Goal: Transaction & Acquisition: Subscribe to service/newsletter

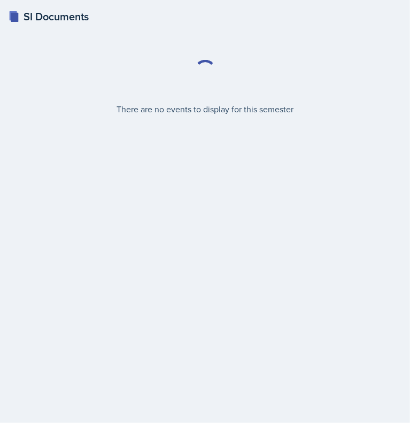
select select "2bed604d-1099-4043-b1bc-2365e8740244"
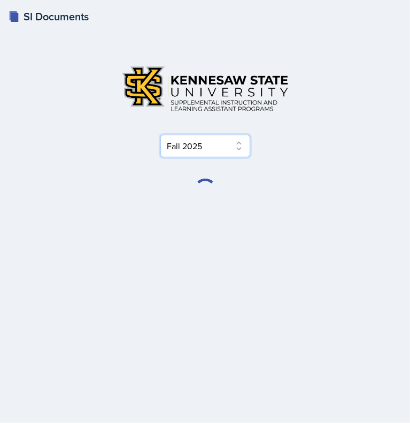
click at [221, 141] on select "Select Semester Fall 2025 Summer 2025 Spring 2025 Fall 2024 Summer 2024 Spring …" at bounding box center [205, 146] width 90 height 22
click at [214, 119] on div "Select Semester Fall 2025 Summer 2025 Spring 2025 Fall 2024 Summer 2024 Spring …" at bounding box center [205, 108] width 359 height 97
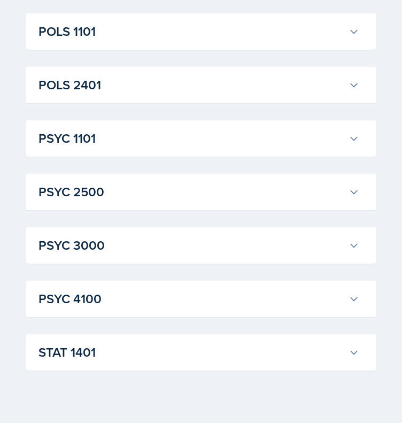
scroll to position [1462, 0]
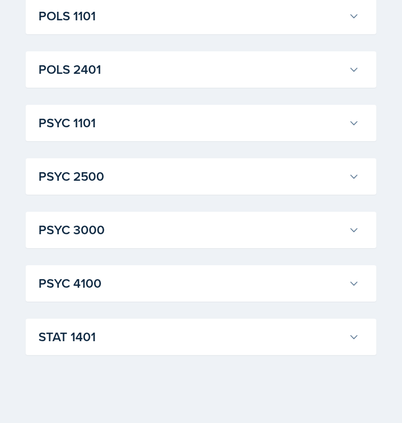
click at [106, 327] on h3 "STAT 1401" at bounding box center [191, 336] width 306 height 19
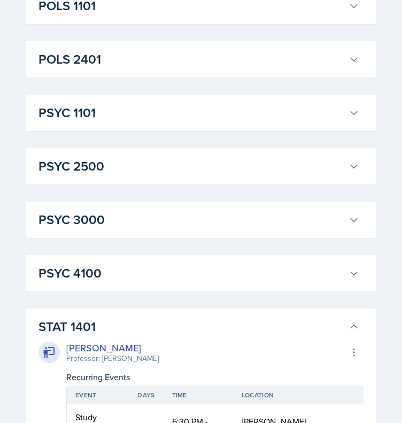
scroll to position [1472, 0]
click at [208, 320] on h3 "STAT 1401" at bounding box center [191, 326] width 306 height 19
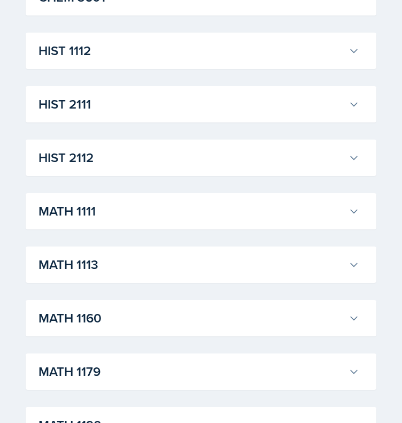
scroll to position [780, 0]
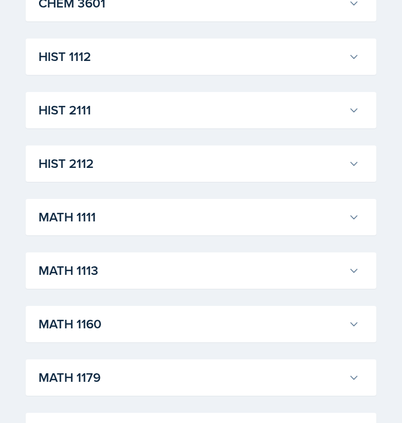
click at [129, 159] on h3 "HIST 2112" at bounding box center [191, 163] width 306 height 19
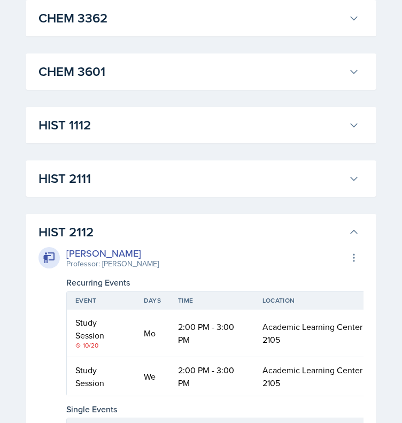
scroll to position [705, 0]
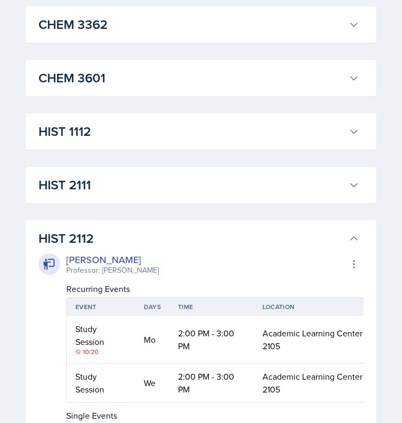
click at [118, 235] on h3 "HIST 2112" at bounding box center [191, 238] width 306 height 19
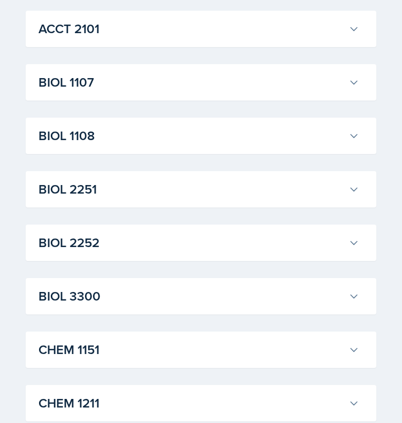
scroll to position [0, 0]
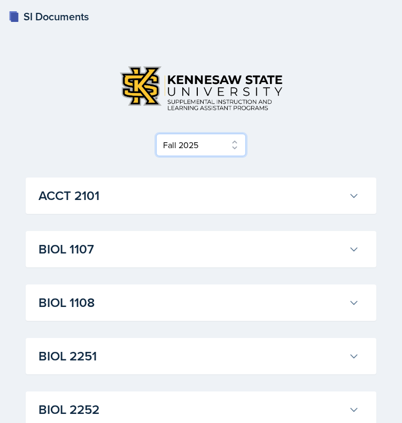
click at [210, 144] on select "Select Semester Fall 2025 Summer 2025 Spring 2025 Fall 2024 Summer 2024 Spring …" at bounding box center [201, 145] width 90 height 22
click at [160, 135] on select "Select Semester Fall 2025 Summer 2025 Spring 2025 Fall 2024 Summer 2024 Spring …" at bounding box center [201, 145] width 90 height 22
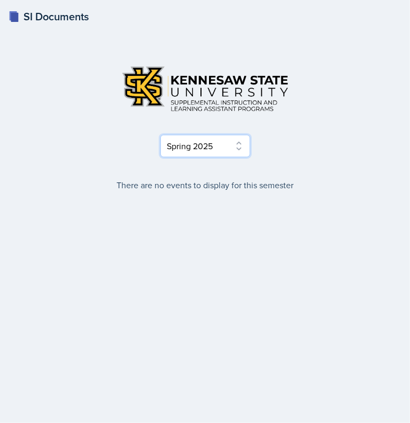
click at [224, 147] on select "Select Semester Fall 2025 Summer 2025 Spring 2025 Fall 2024 Summer 2024 Spring …" at bounding box center [205, 146] width 90 height 22
select select "a8ed5ca7-d3a3-44eb-ad59-ceca828f7d72"
click at [160, 135] on select "Select Semester Fall 2025 Summer 2025 Spring 2025 Fall 2024 Summer 2024 Spring …" at bounding box center [205, 146] width 90 height 22
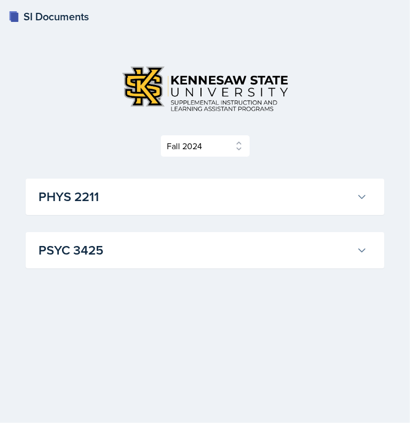
click at [180, 200] on h3 "PHYS 2211" at bounding box center [195, 196] width 314 height 19
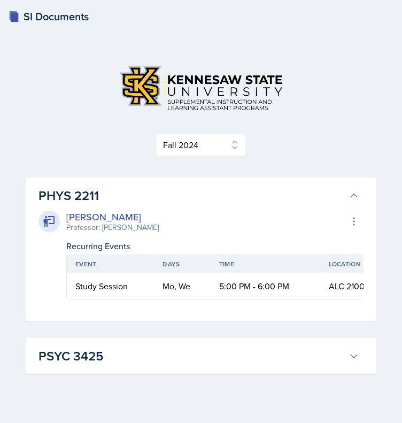
click at [180, 200] on h3 "PHYS 2211" at bounding box center [191, 195] width 306 height 19
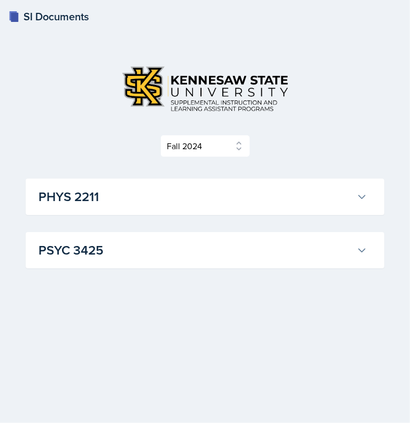
click at [174, 240] on h3 "PSYC 3425" at bounding box center [195, 249] width 314 height 19
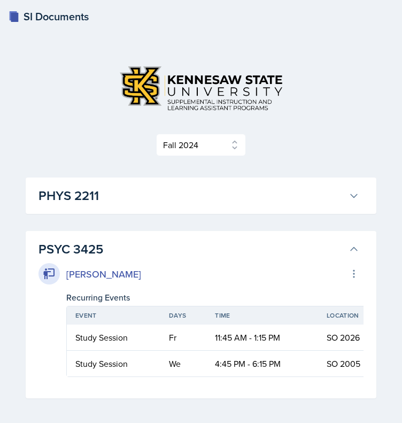
click at [174, 240] on h3 "PSYC 3425" at bounding box center [191, 248] width 306 height 19
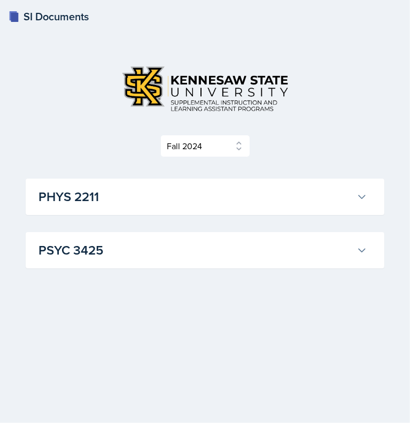
click at [164, 190] on h3 "PHYS 2211" at bounding box center [195, 196] width 314 height 19
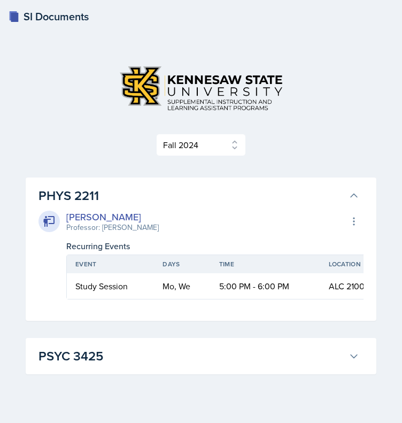
click at [66, 12] on div "SI Documents" at bounding box center [49, 17] width 80 height 16
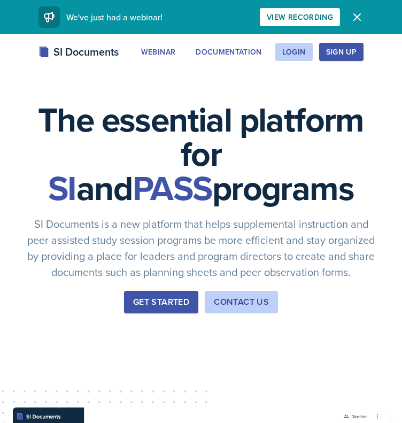
click at [173, 296] on div "Get Started" at bounding box center [161, 302] width 56 height 13
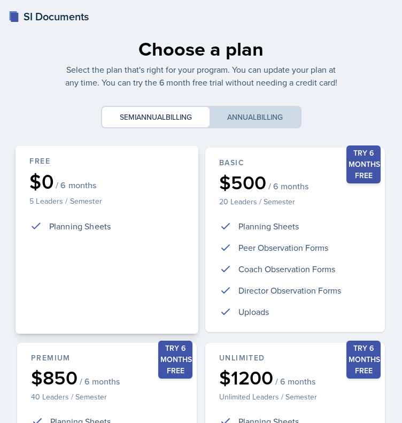
click at [160, 187] on div "$0 / 6 months" at bounding box center [106, 182] width 155 height 20
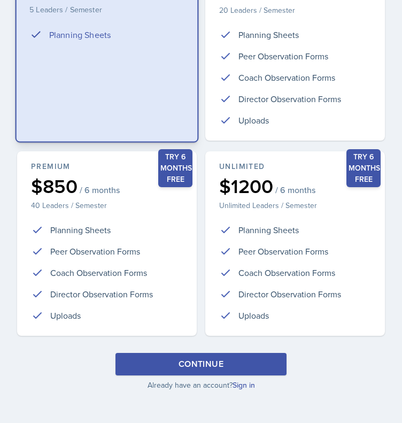
scroll to position [72, 0]
